Goal: Information Seeking & Learning: Find specific fact

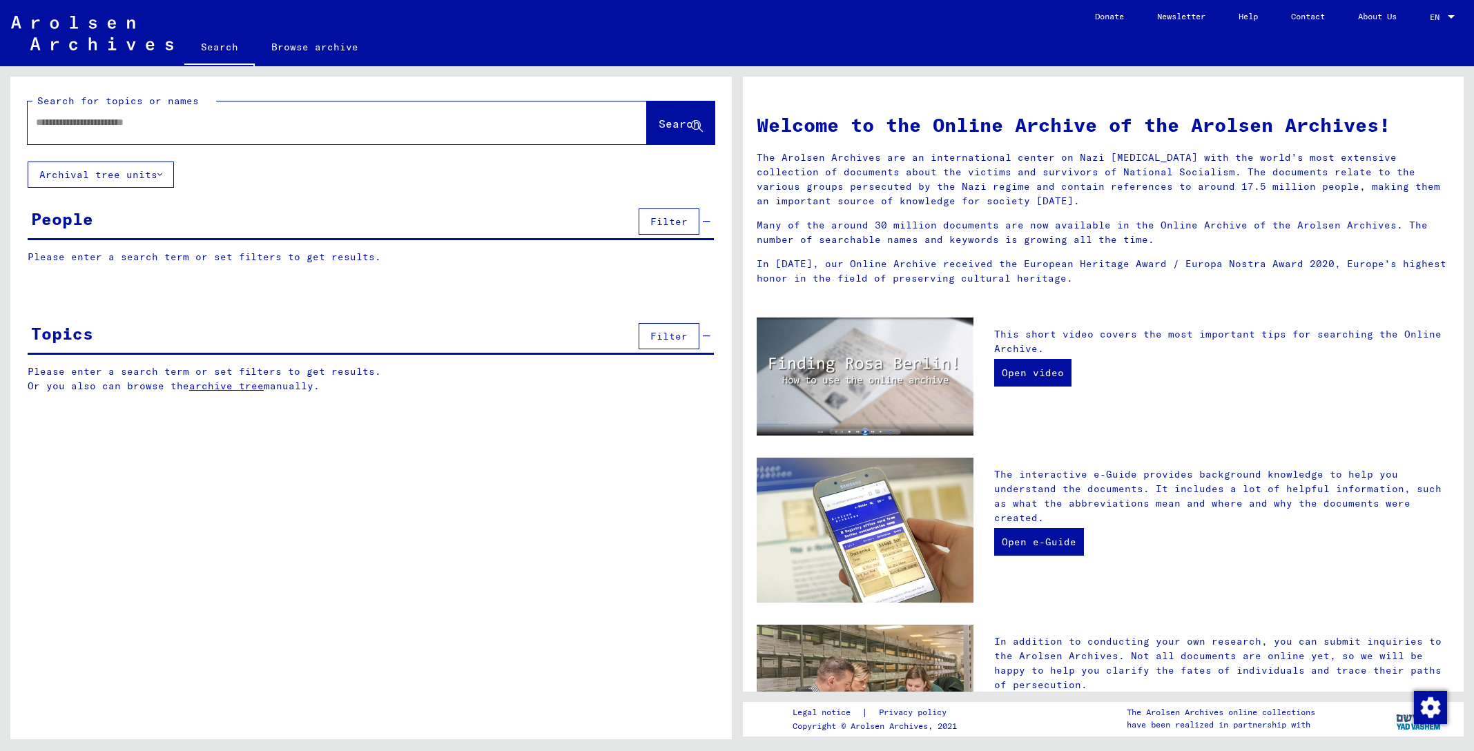
click at [97, 126] on input "text" at bounding box center [321, 122] width 570 height 15
type input "**********"
click at [660, 129] on span "Search" at bounding box center [679, 124] width 41 height 14
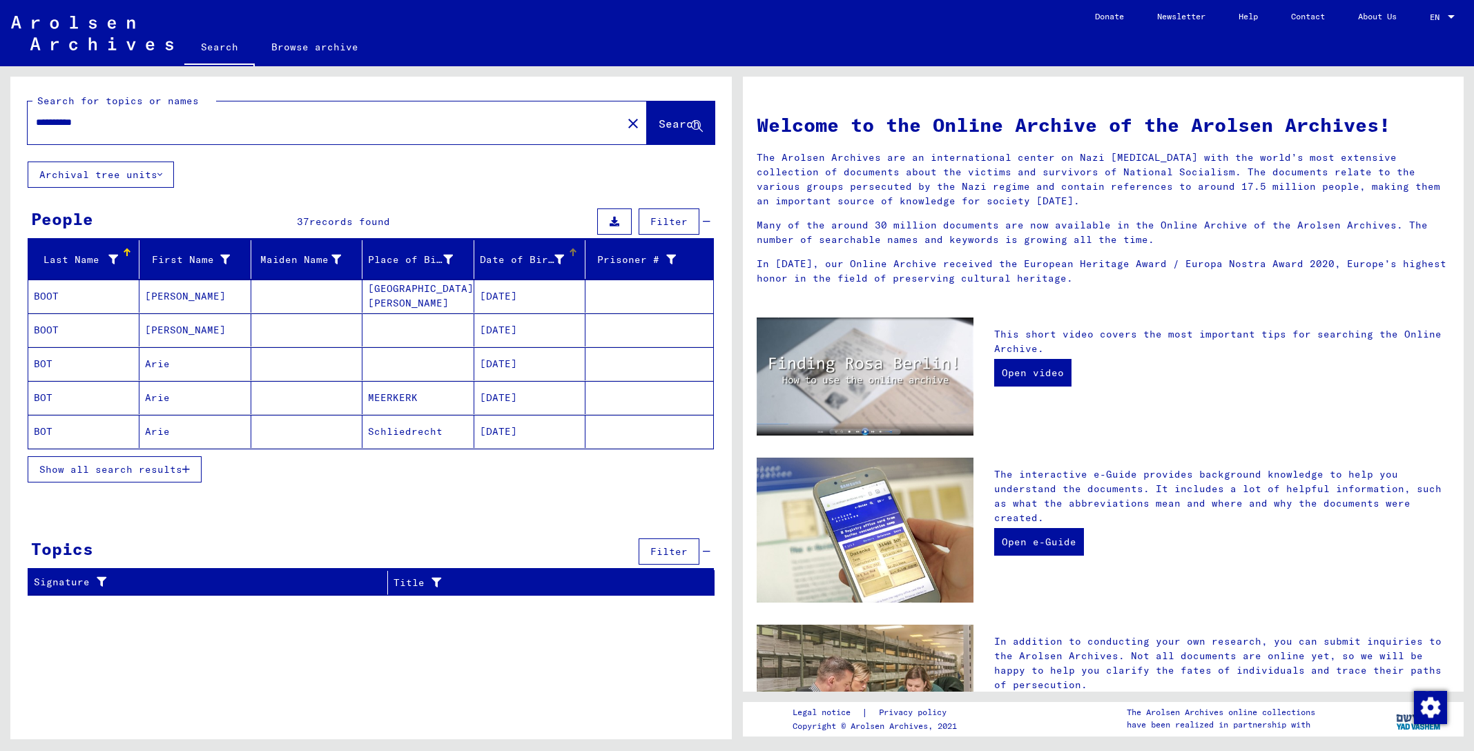
click at [563, 258] on icon at bounding box center [559, 260] width 10 height 10
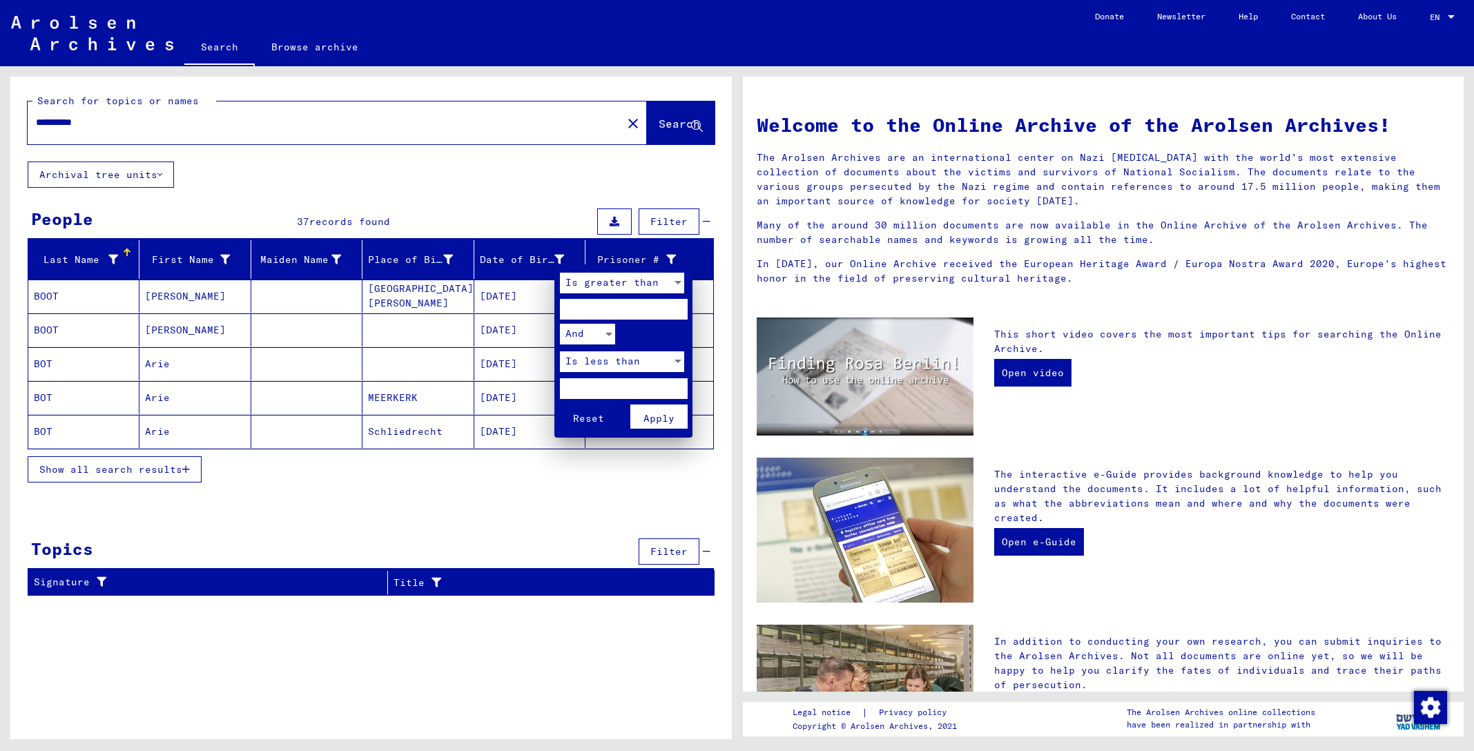
click at [581, 300] on input "number" at bounding box center [624, 309] width 128 height 21
type input "****"
click at [601, 381] on input "number" at bounding box center [624, 388] width 128 height 21
type input "****"
click at [664, 412] on span "Apply" at bounding box center [659, 418] width 31 height 12
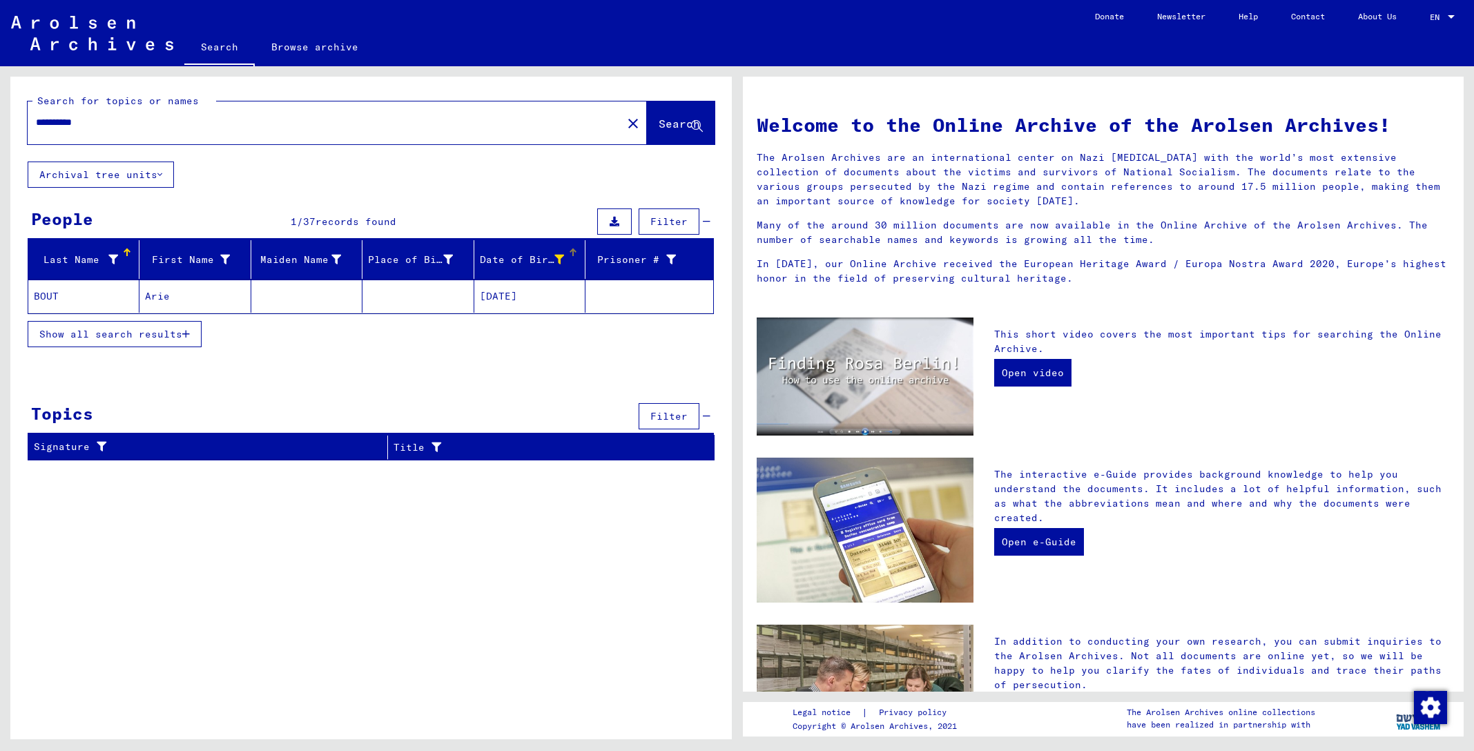
click at [50, 296] on mat-cell "BOUT" at bounding box center [83, 296] width 111 height 33
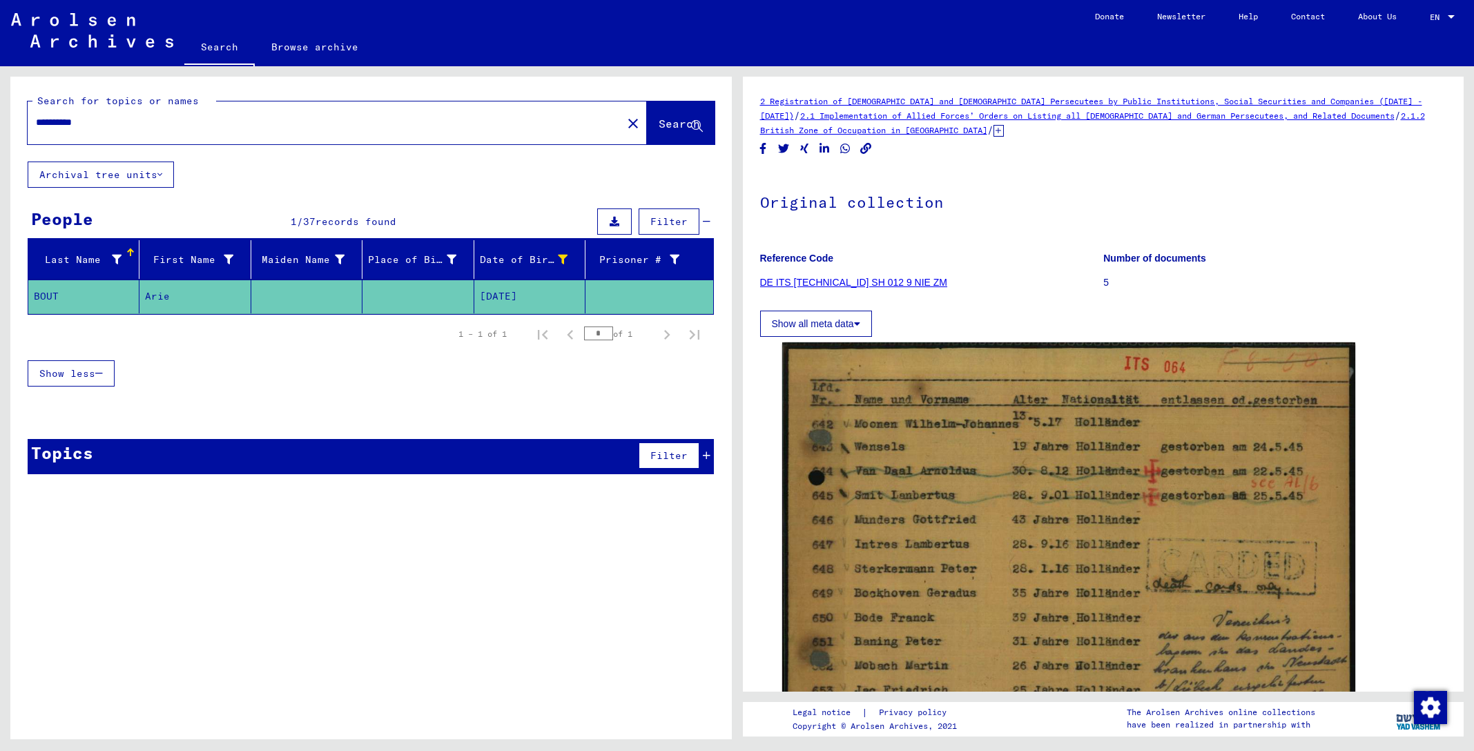
click at [852, 284] on link "DE ITS [TECHNICAL_ID] SH 012 9 NIE ZM" at bounding box center [854, 282] width 188 height 11
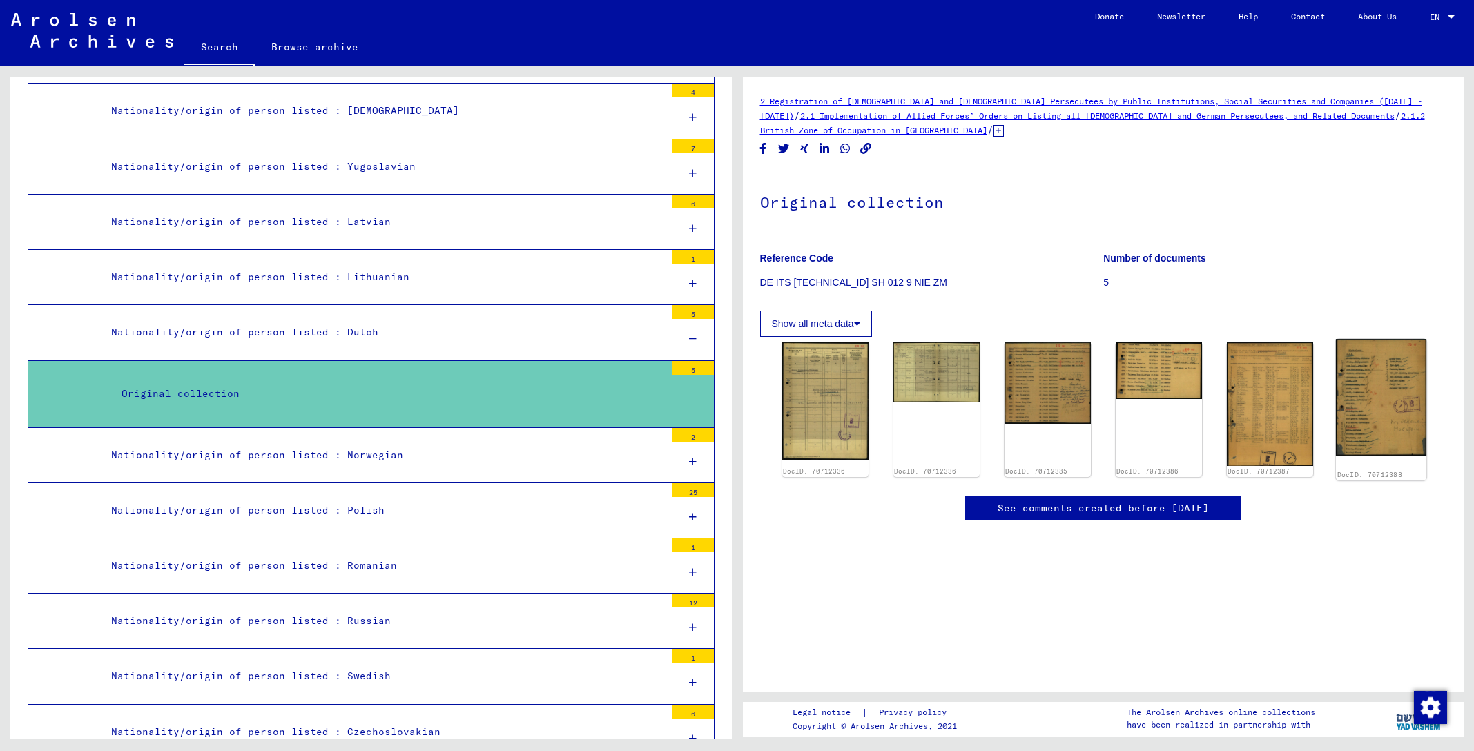
click at [1382, 434] on img at bounding box center [1381, 397] width 90 height 117
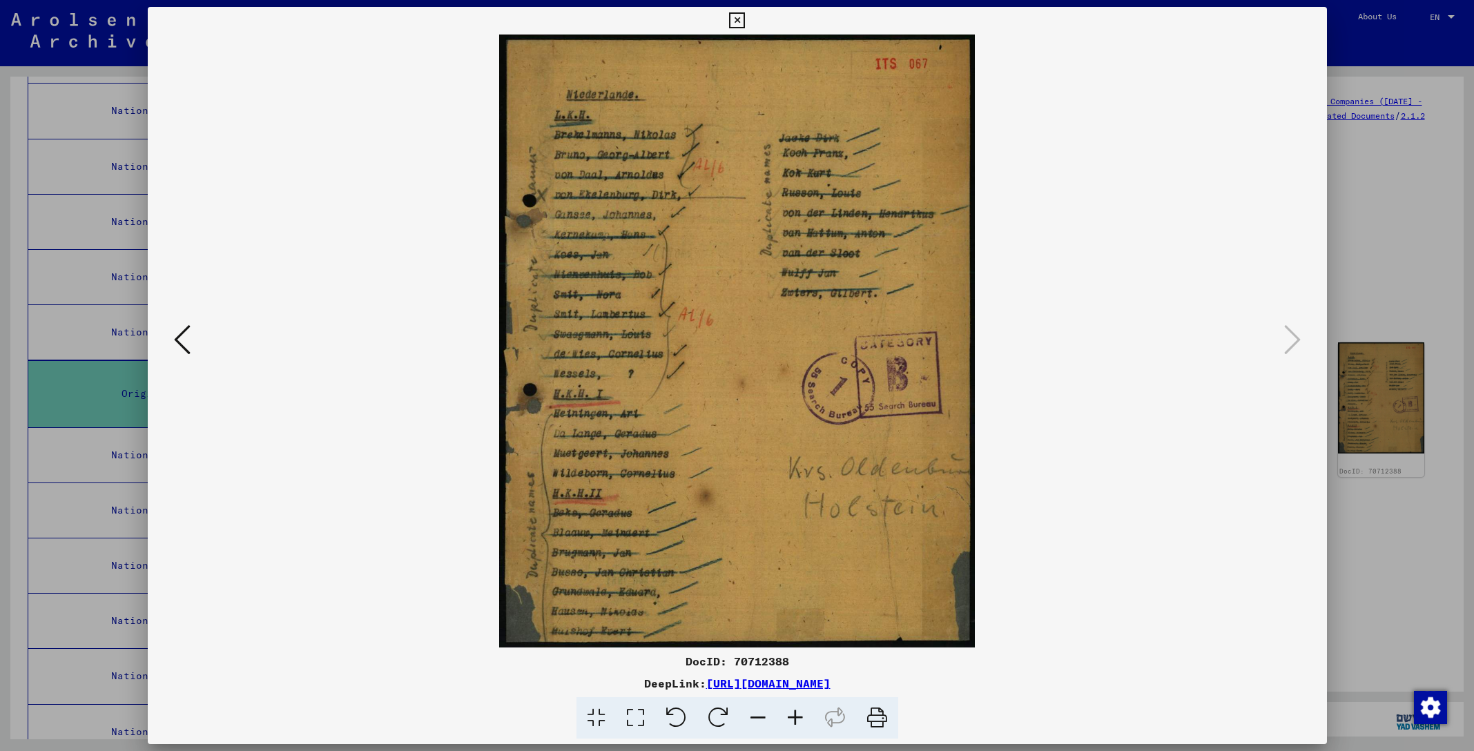
click at [745, 17] on icon at bounding box center [737, 20] width 16 height 17
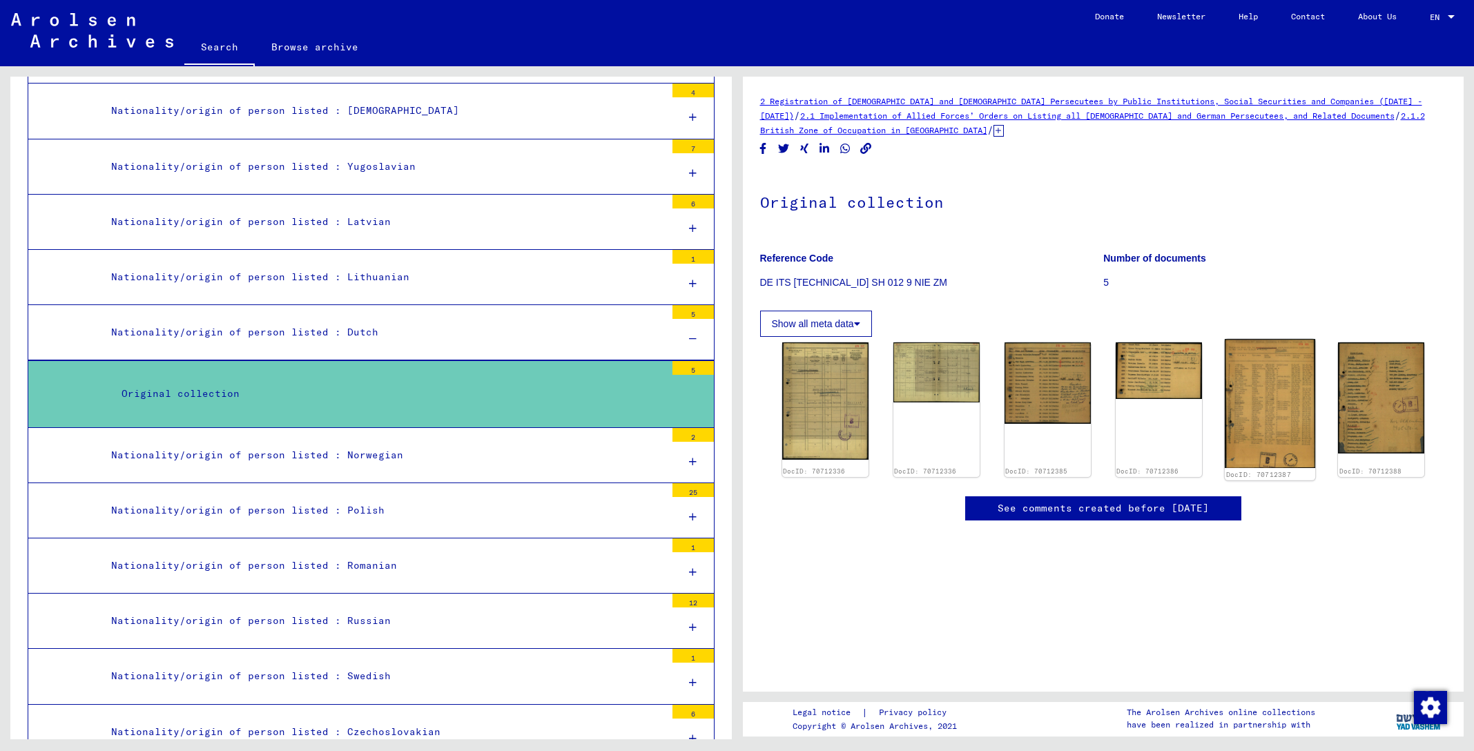
click at [1277, 405] on img at bounding box center [1270, 403] width 90 height 129
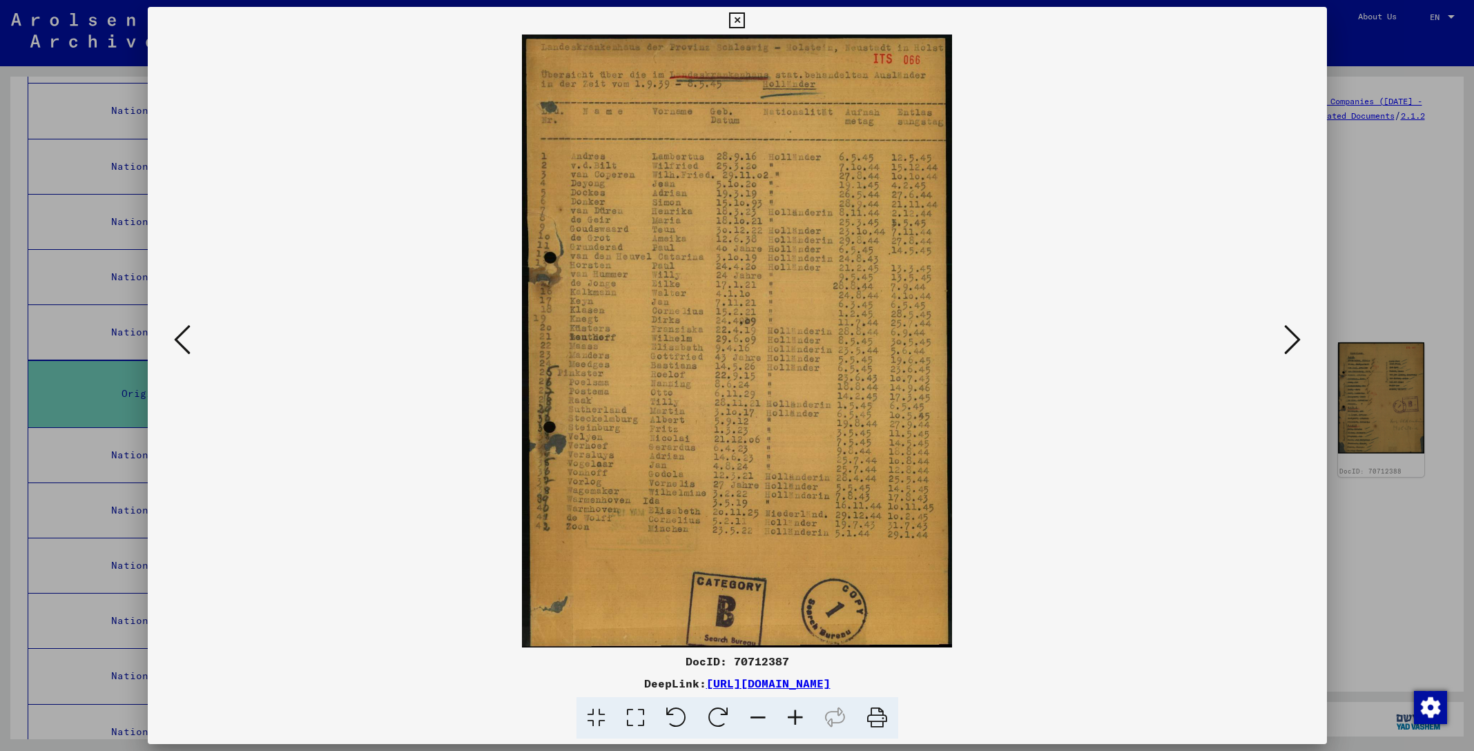
click at [745, 22] on icon at bounding box center [737, 20] width 16 height 17
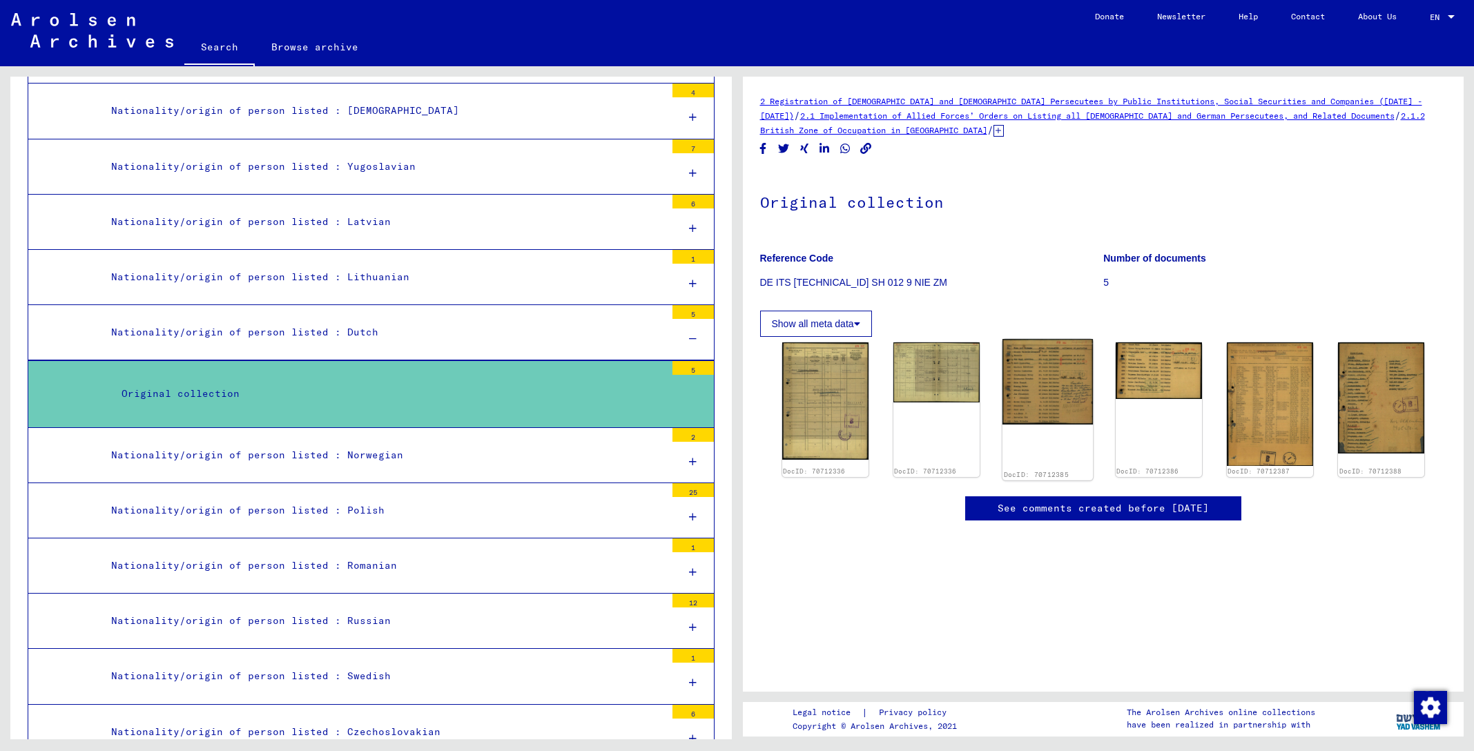
click at [1061, 382] on img at bounding box center [1048, 382] width 90 height 86
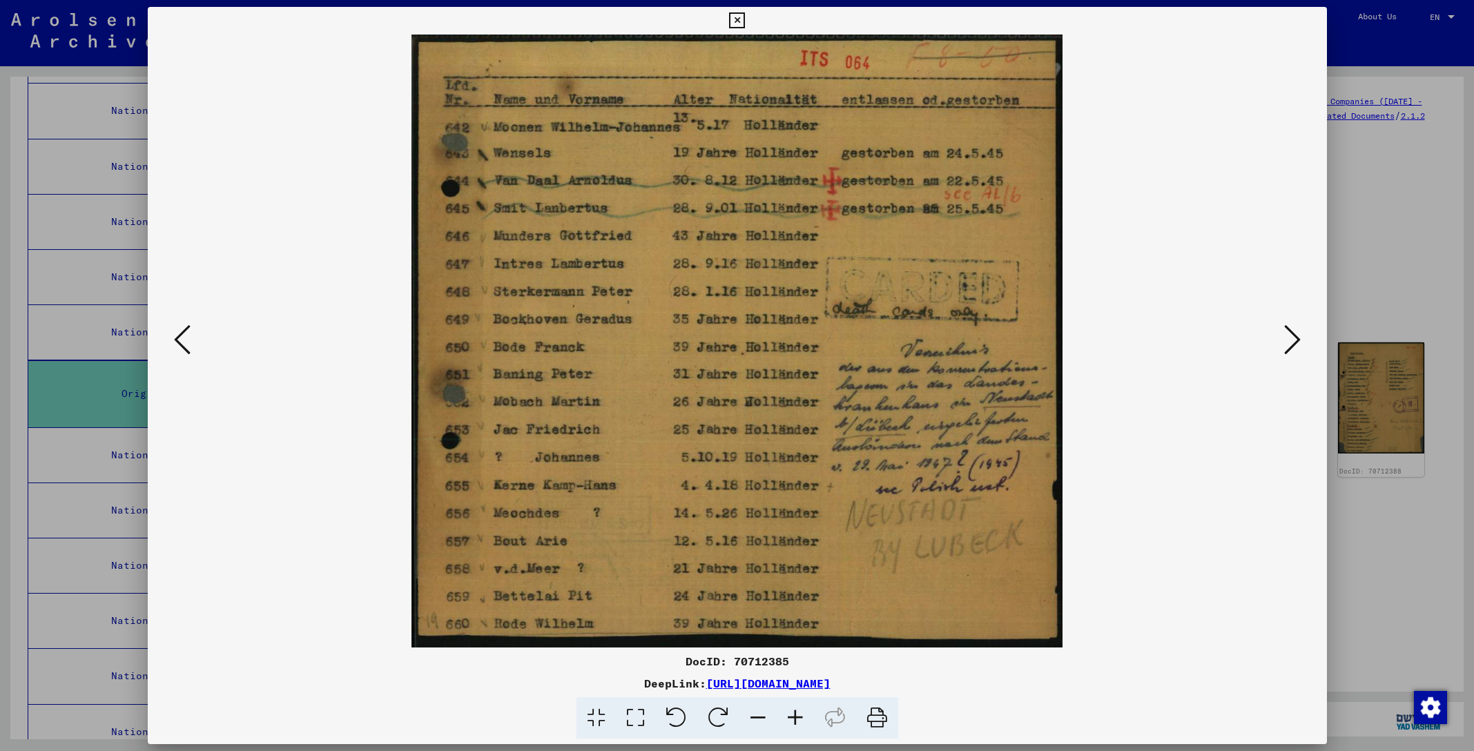
click at [184, 349] on icon at bounding box center [182, 339] width 17 height 33
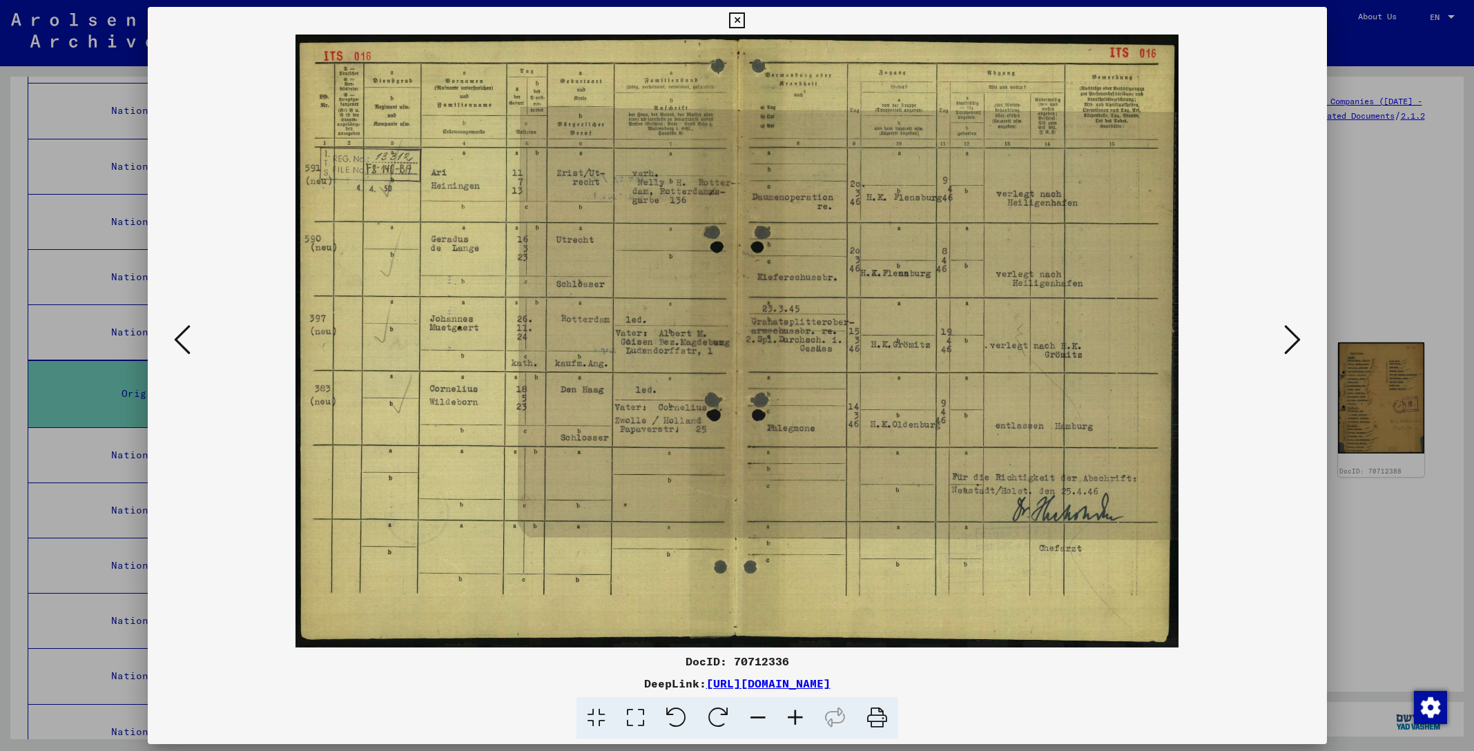
click at [181, 348] on icon at bounding box center [182, 339] width 17 height 33
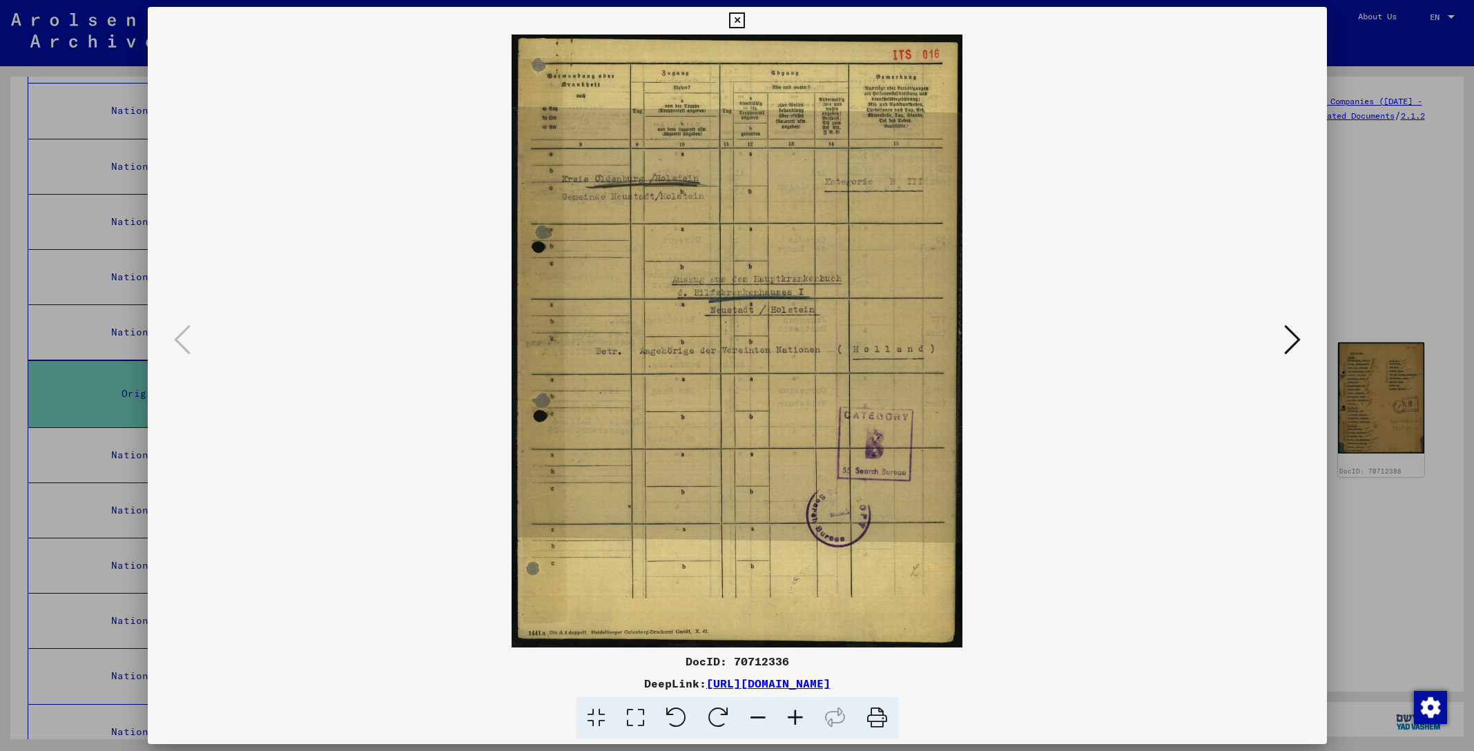
click at [745, 20] on icon at bounding box center [737, 20] width 16 height 17
